Goal: Task Accomplishment & Management: Manage account settings

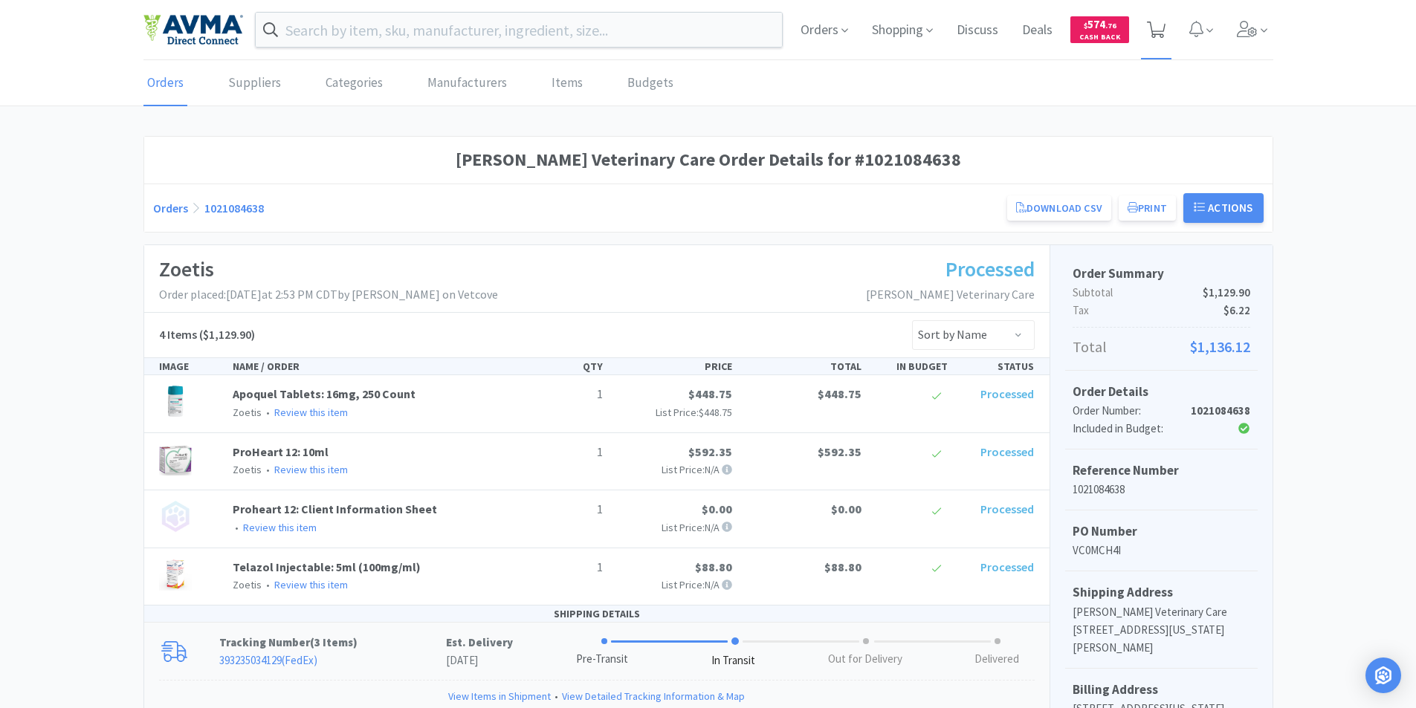
click at [1154, 27] on icon at bounding box center [1156, 30] width 19 height 16
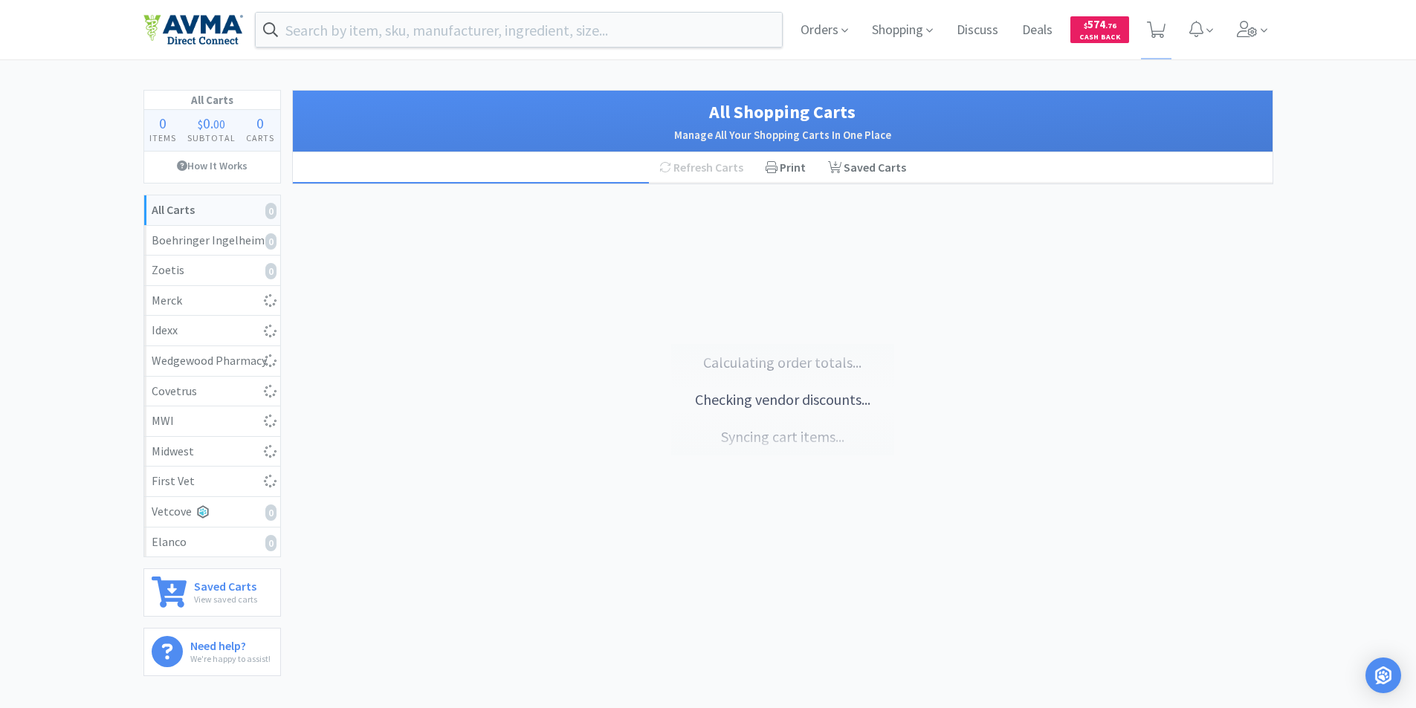
select select "1"
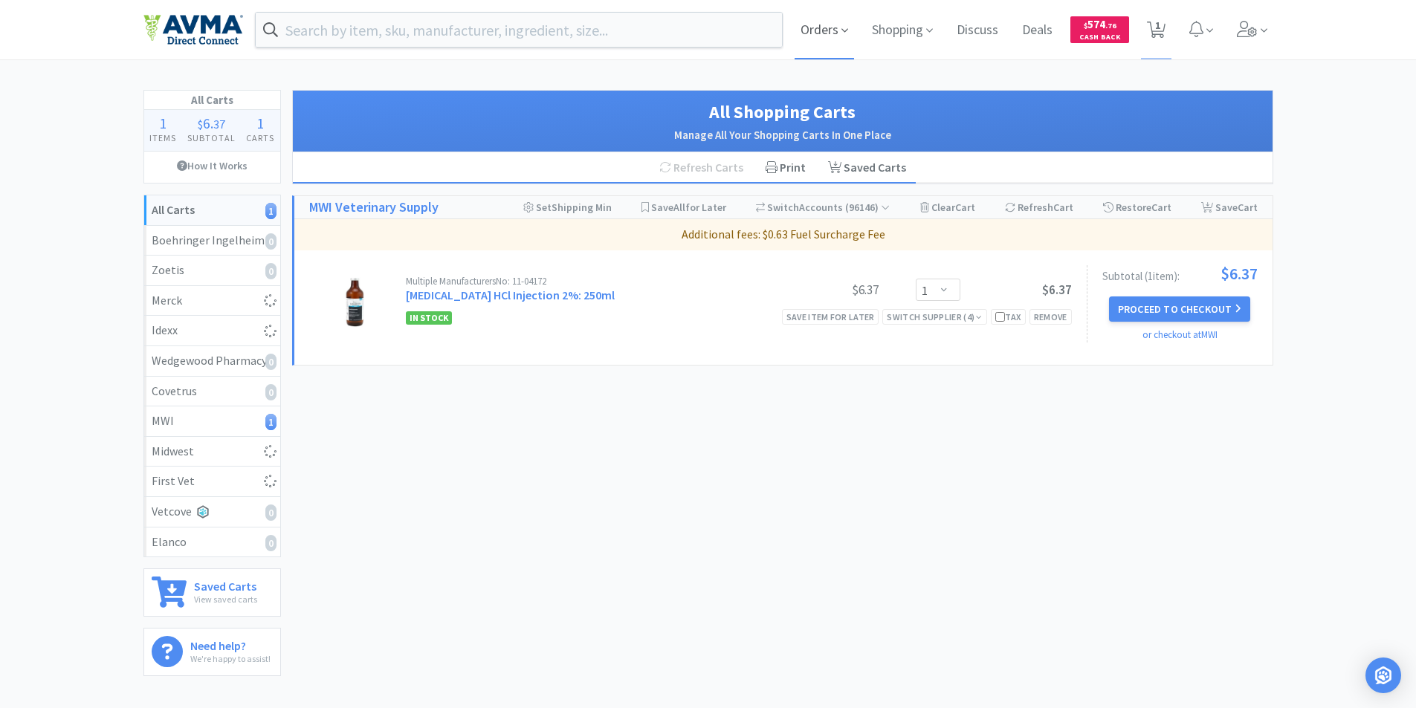
click at [809, 25] on span "Orders" at bounding box center [823, 29] width 59 height 59
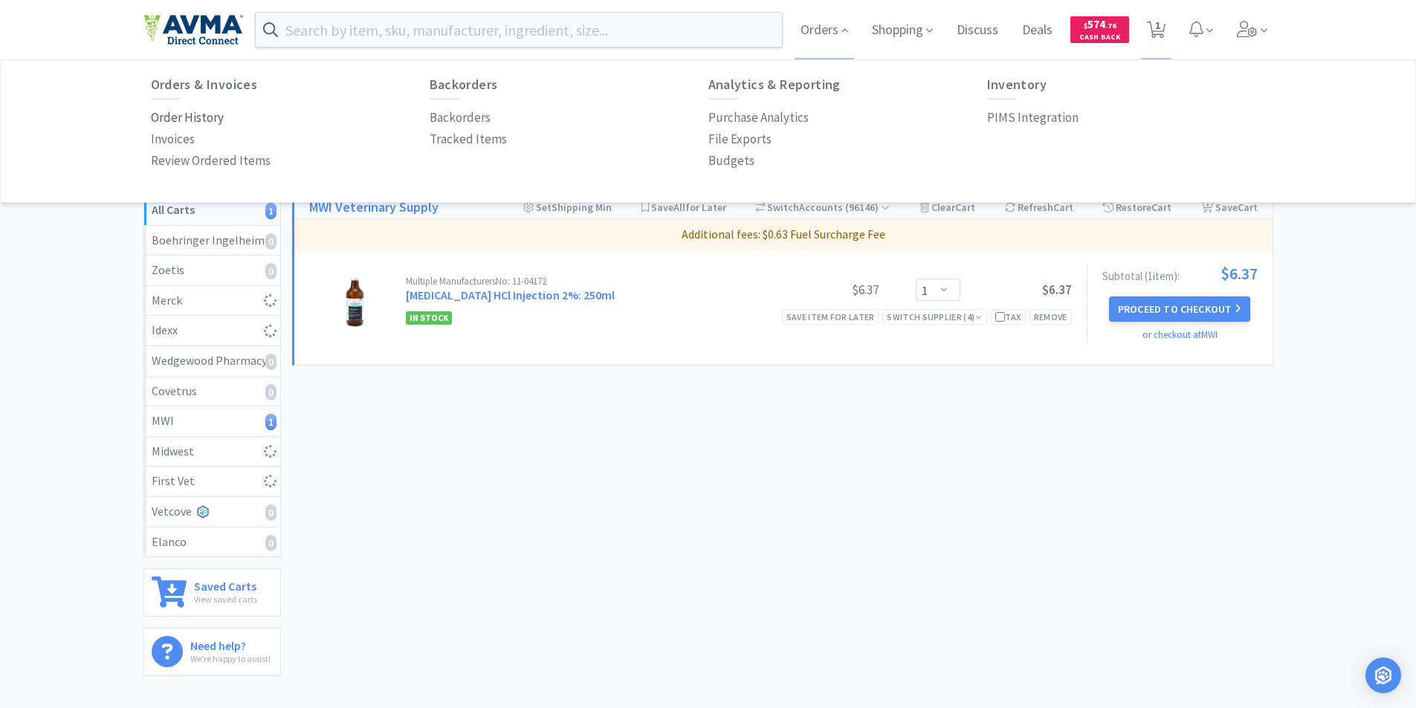
click at [179, 115] on p "Order History" at bounding box center [187, 118] width 73 height 20
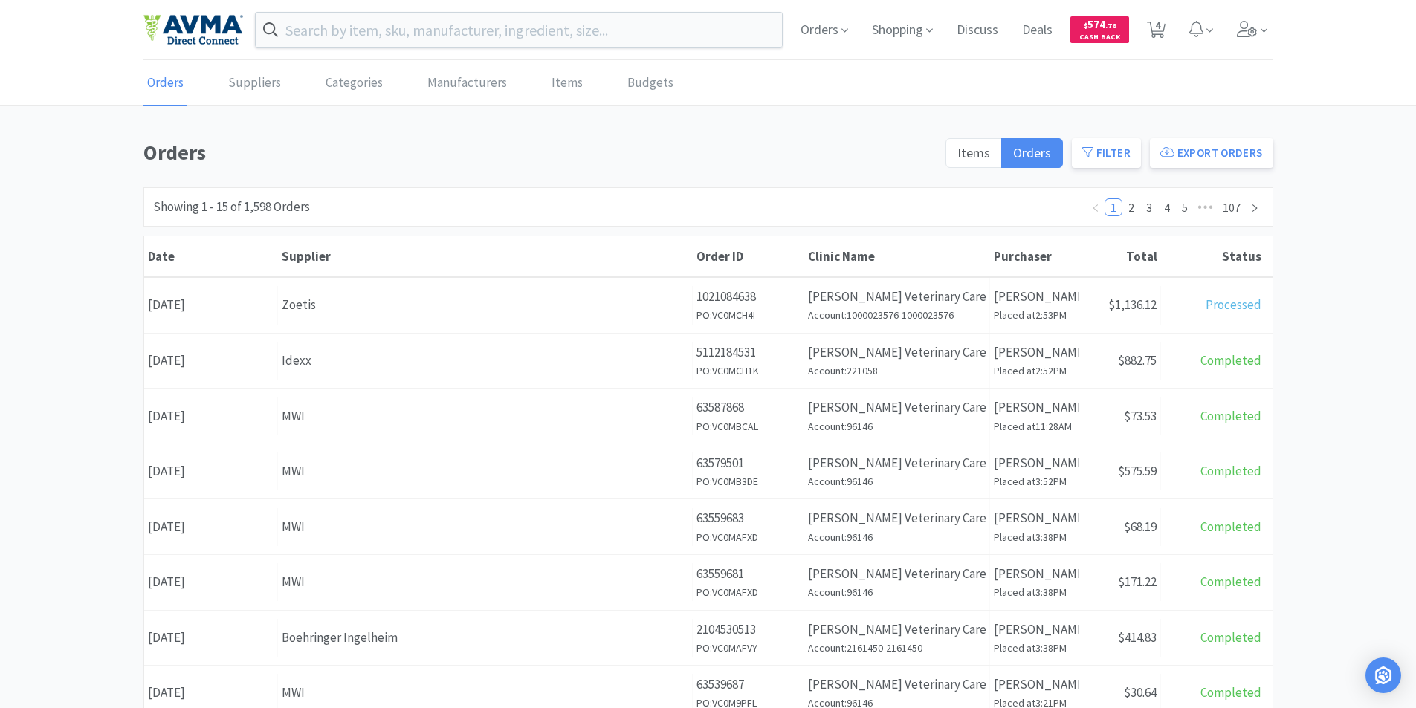
click at [228, 304] on div "Date [DATE]" at bounding box center [211, 305] width 134 height 38
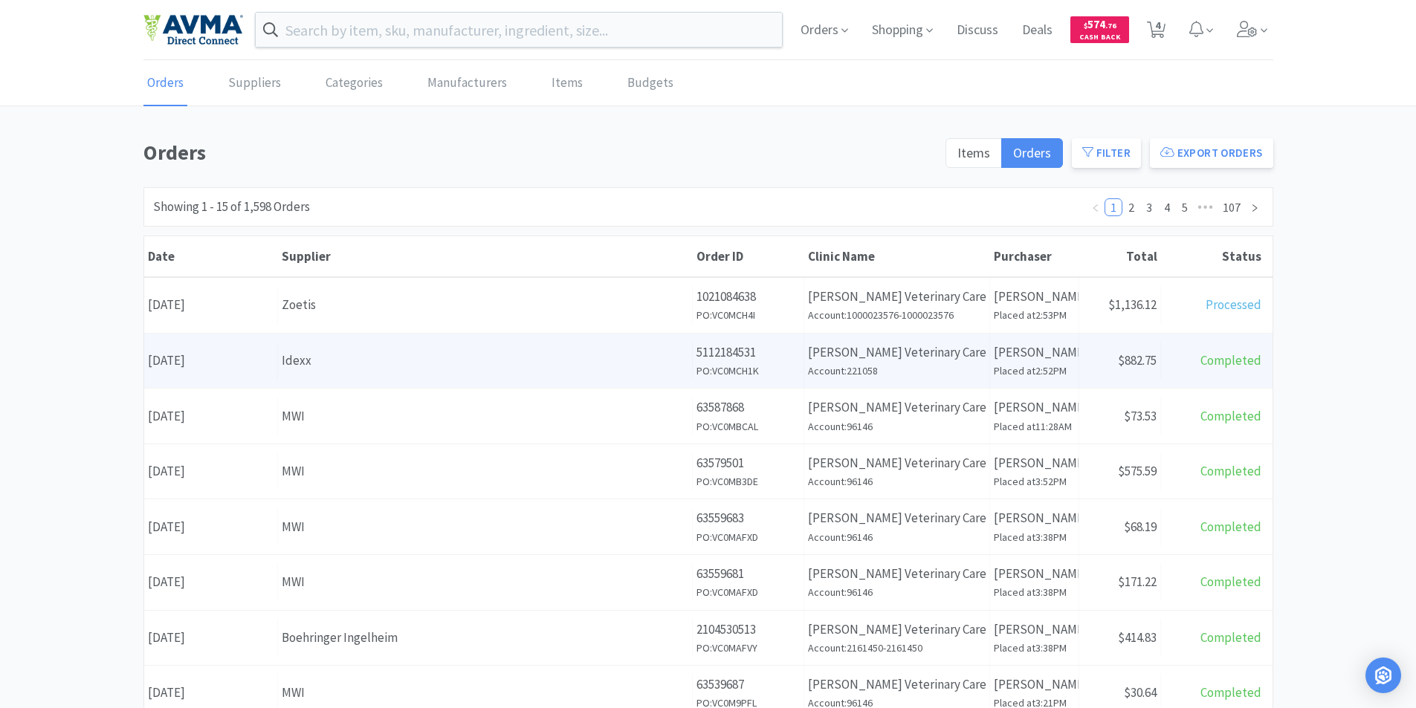
click at [230, 360] on div "Date [DATE]" at bounding box center [211, 361] width 134 height 38
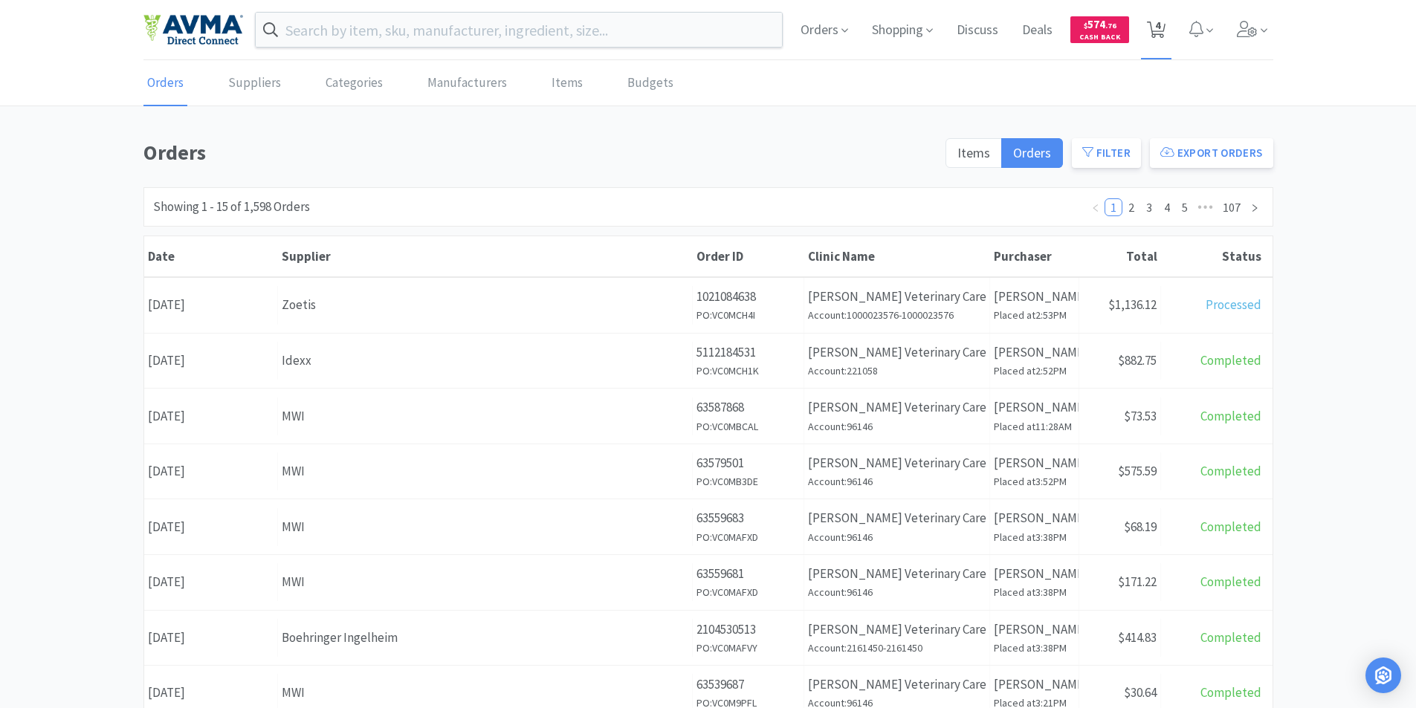
click at [1158, 21] on span "4" at bounding box center [1157, 25] width 5 height 59
select select "1"
select select "2"
select select "1"
